Goal: Task Accomplishment & Management: Manage account settings

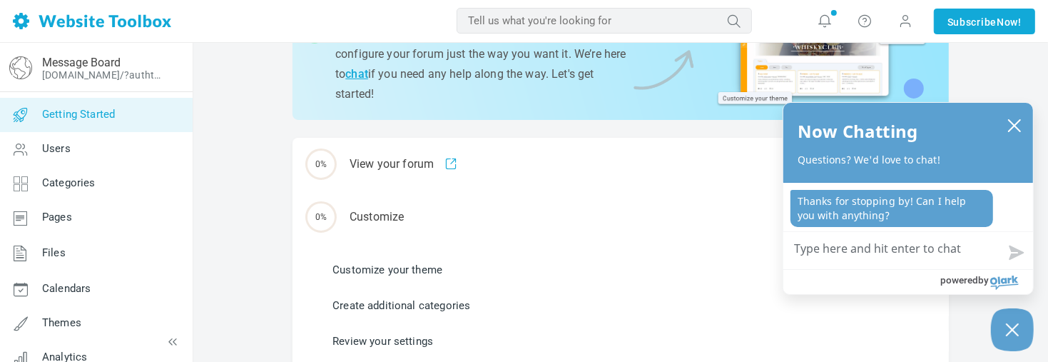
scroll to position [143, 0]
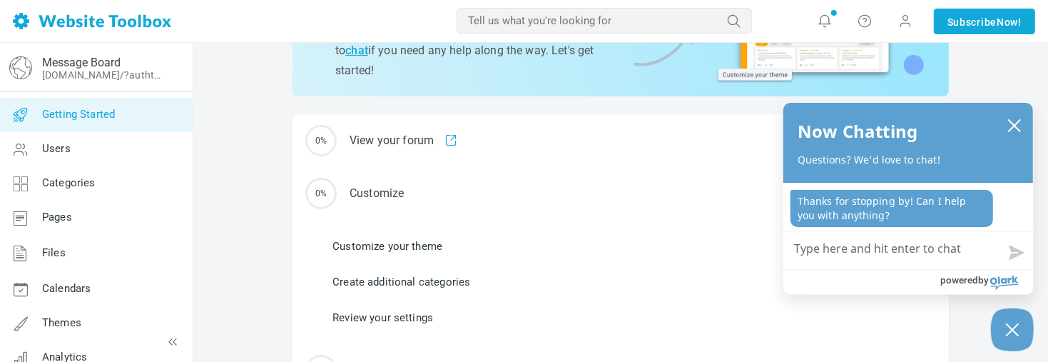
click at [397, 247] on link "Customize your theme" at bounding box center [387, 246] width 110 height 16
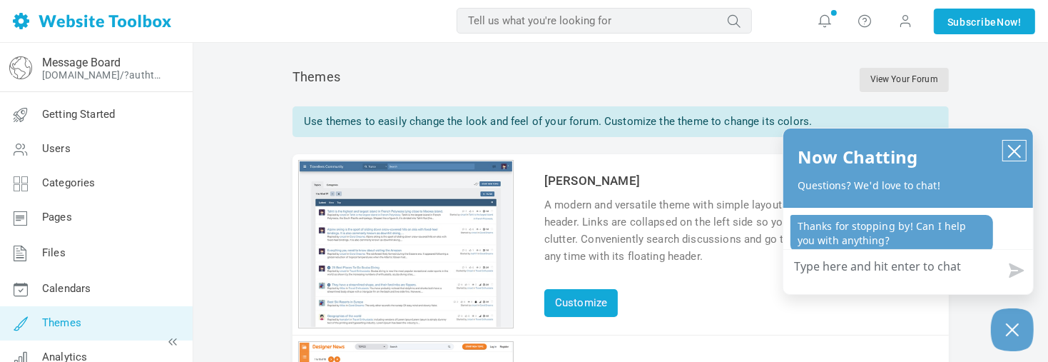
click at [1014, 148] on icon "close chatbox" at bounding box center [1014, 151] width 14 height 14
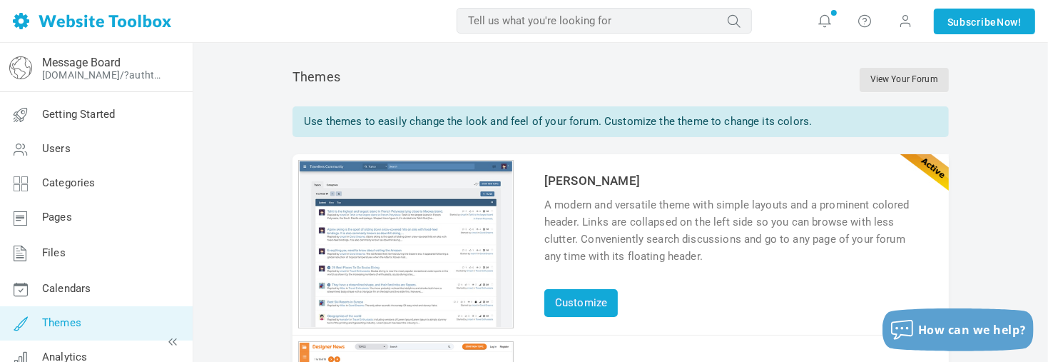
click at [416, 213] on div "1 2 3 4 5 6" at bounding box center [405, 244] width 215 height 168
click at [411, 202] on div "1 2 3 4 5 6" at bounding box center [405, 244] width 215 height 168
click at [421, 197] on div "1 2 3 4 5 6" at bounding box center [405, 244] width 215 height 168
click at [365, 217] on div "1 2 3 4 5 6" at bounding box center [405, 244] width 215 height 168
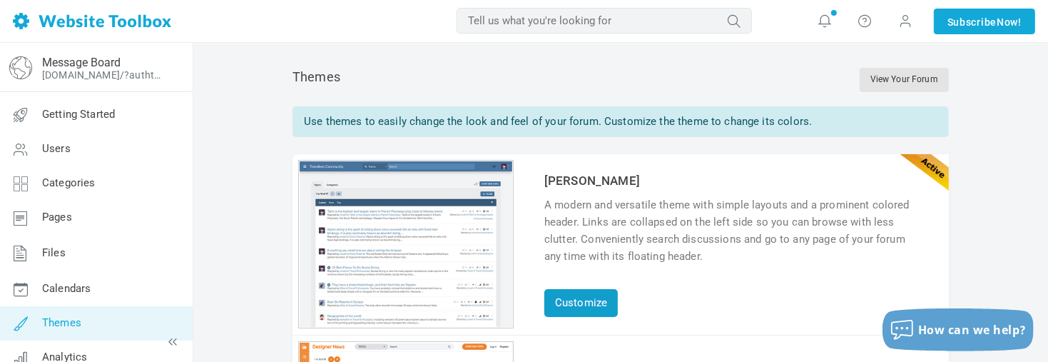
click at [571, 302] on link "Customize" at bounding box center [580, 303] width 73 height 28
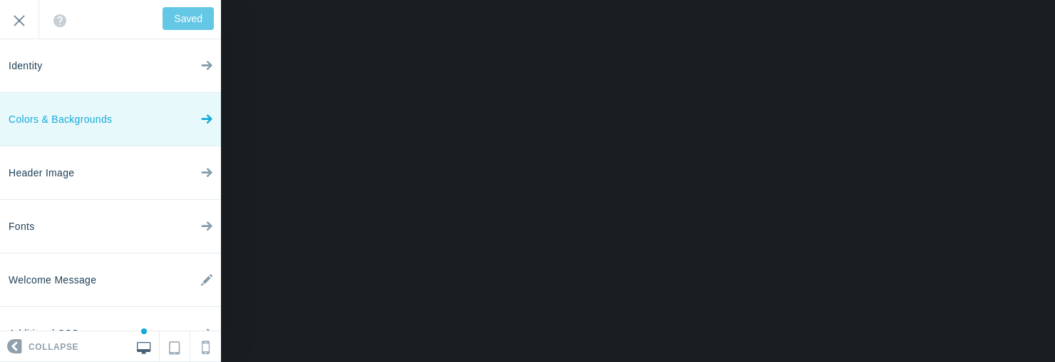
click at [201, 133] on icon at bounding box center [206, 115] width 11 height 53
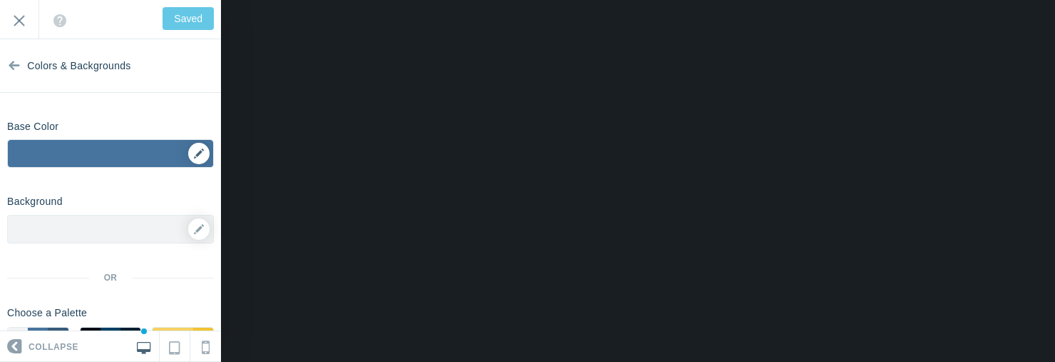
click at [188, 153] on div "▼" at bounding box center [110, 158] width 205 height 36
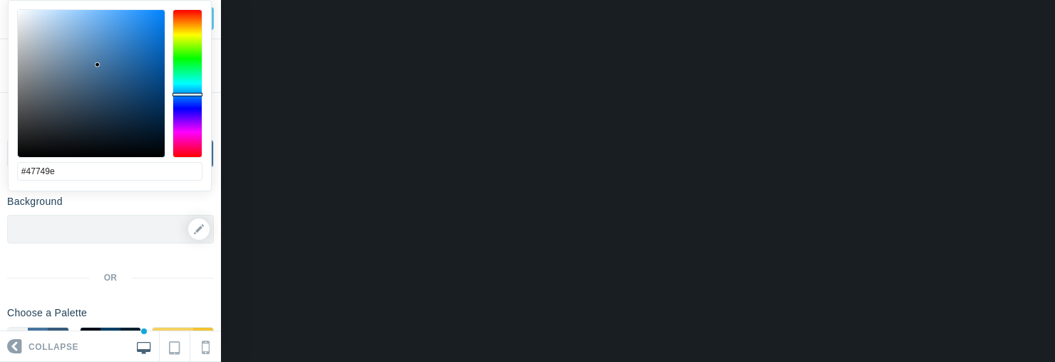
type input "#5f9e47"
click at [186, 51] on div at bounding box center [188, 83] width 30 height 148
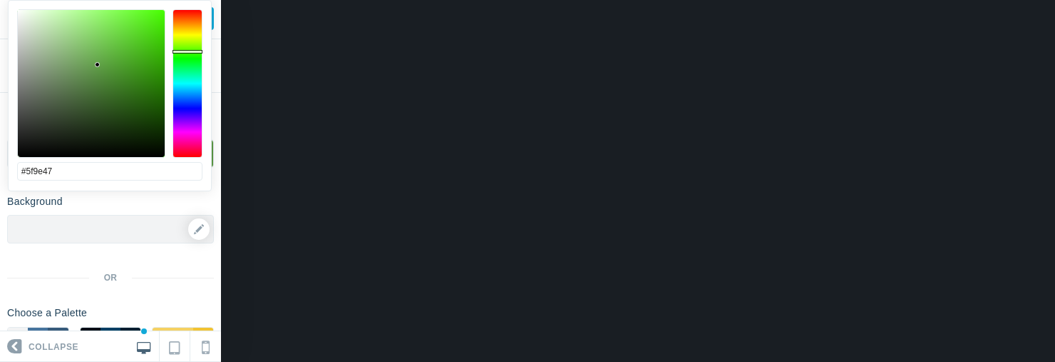
type input "Save"
type input "#c3e9b4"
click at [50, 22] on div at bounding box center [91, 83] width 147 height 147
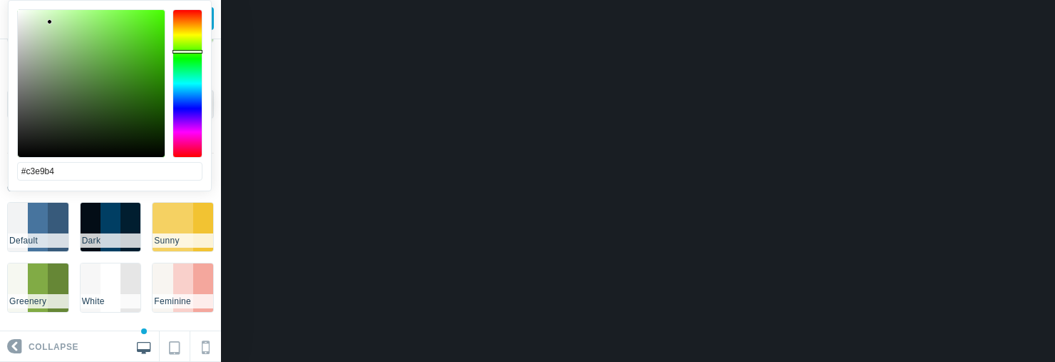
scroll to position [138, 0]
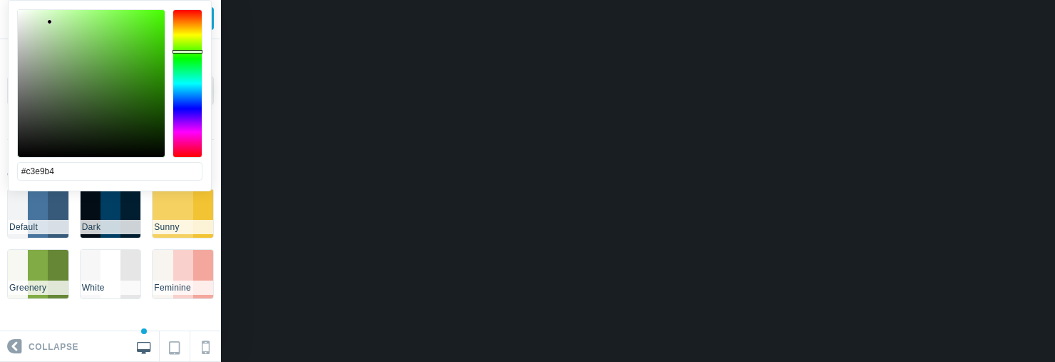
click at [46, 347] on span "Collapse" at bounding box center [54, 347] width 50 height 30
